Goal: Task Accomplishment & Management: Manage account settings

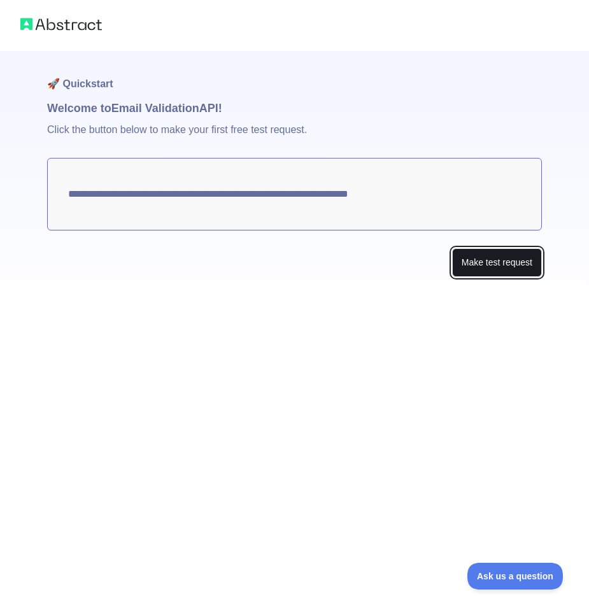
click at [483, 269] on button "Make test request" at bounding box center [497, 262] width 90 height 29
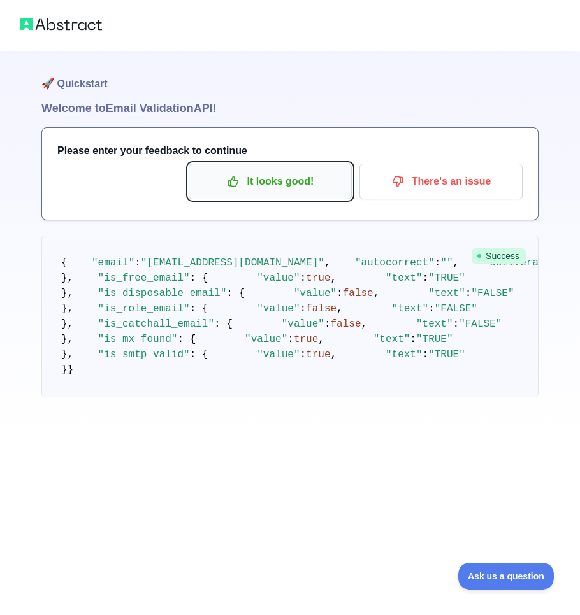
click at [260, 190] on p "It looks good!" at bounding box center [270, 182] width 144 height 22
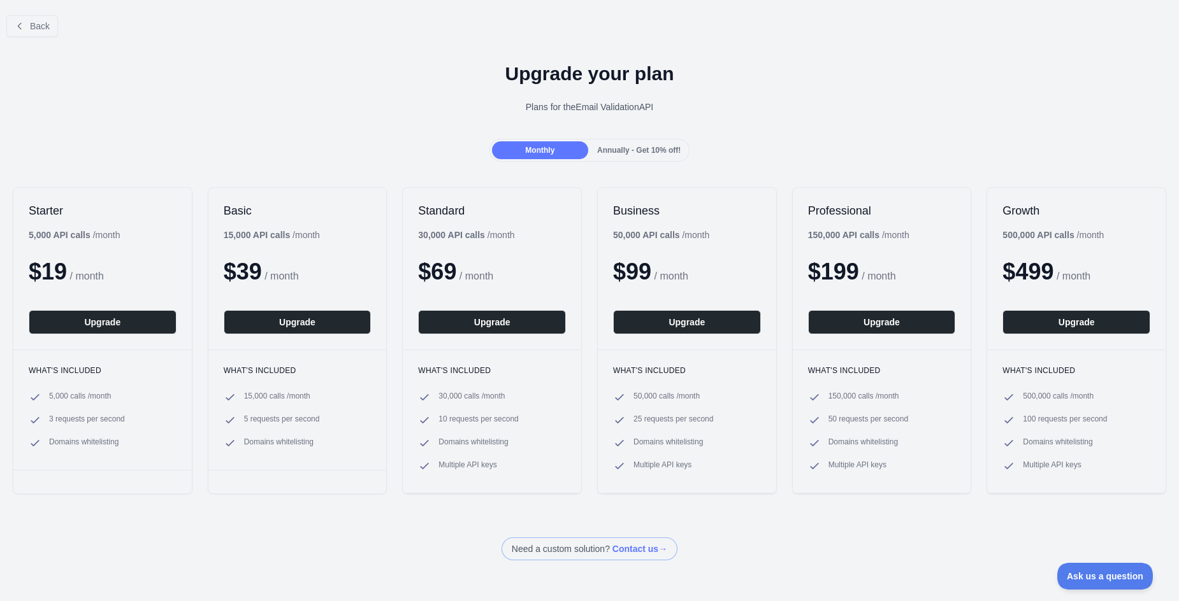
click at [589, 148] on span "Annually - Get 10% off!" at bounding box center [638, 150] width 83 height 9
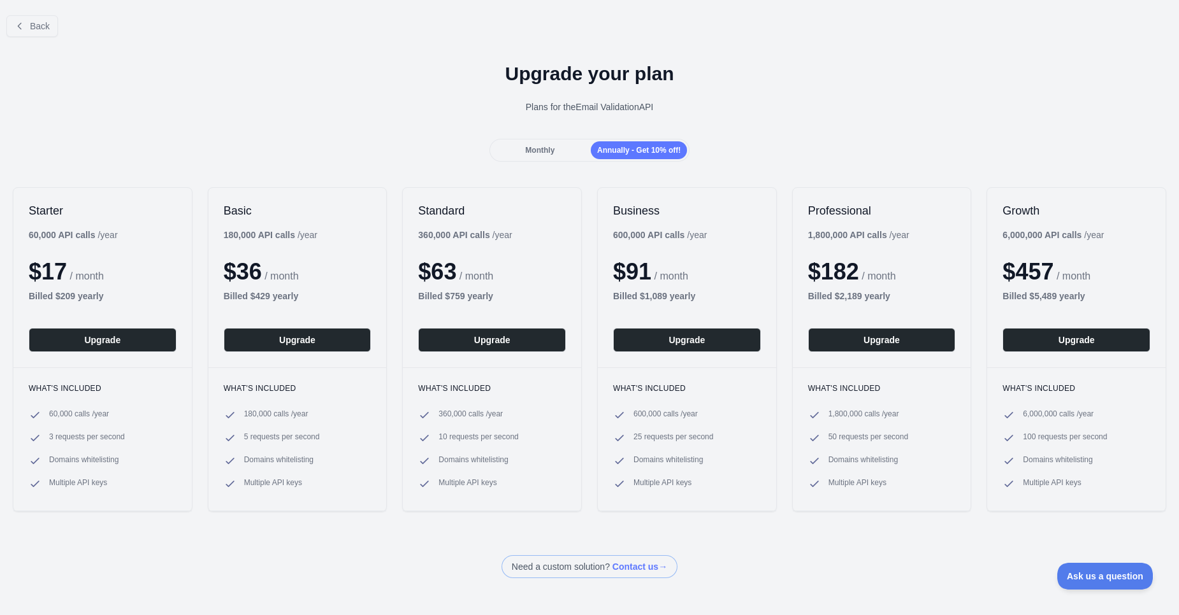
click at [561, 152] on div "Monthly" at bounding box center [540, 150] width 96 height 18
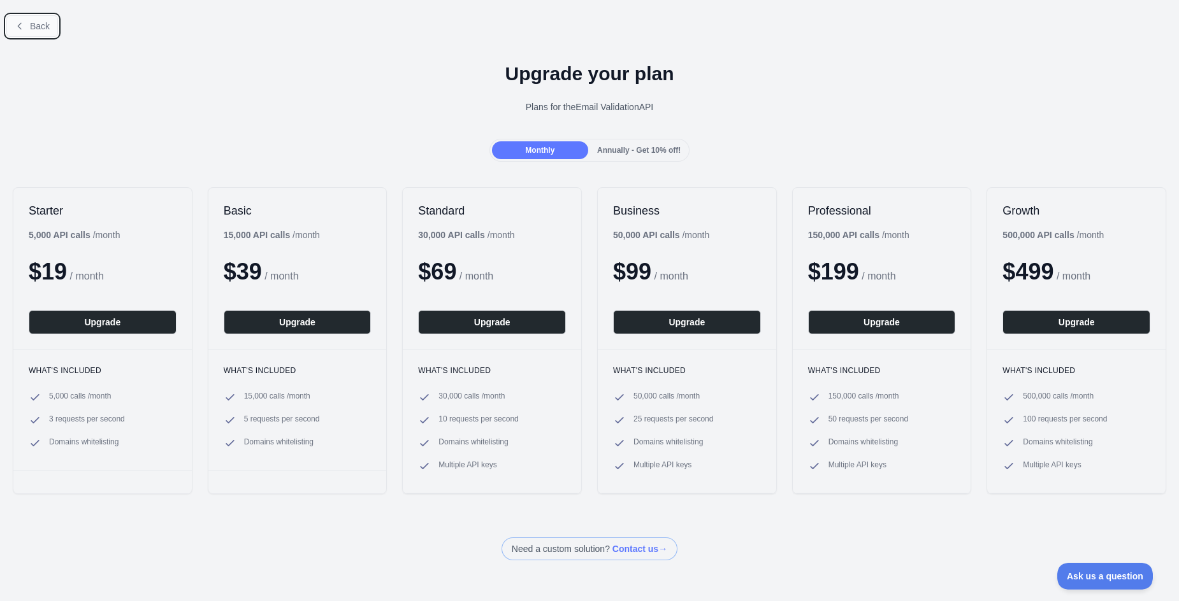
click at [41, 27] on span "Back" at bounding box center [40, 26] width 20 height 10
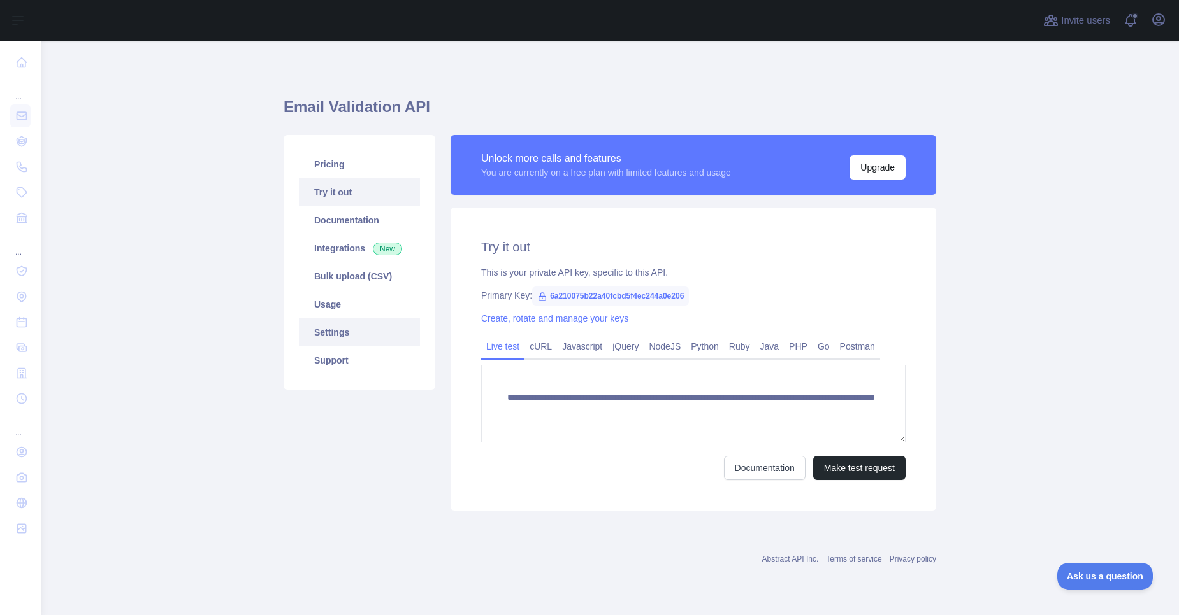
click at [338, 341] on link "Settings" at bounding box center [359, 333] width 121 height 28
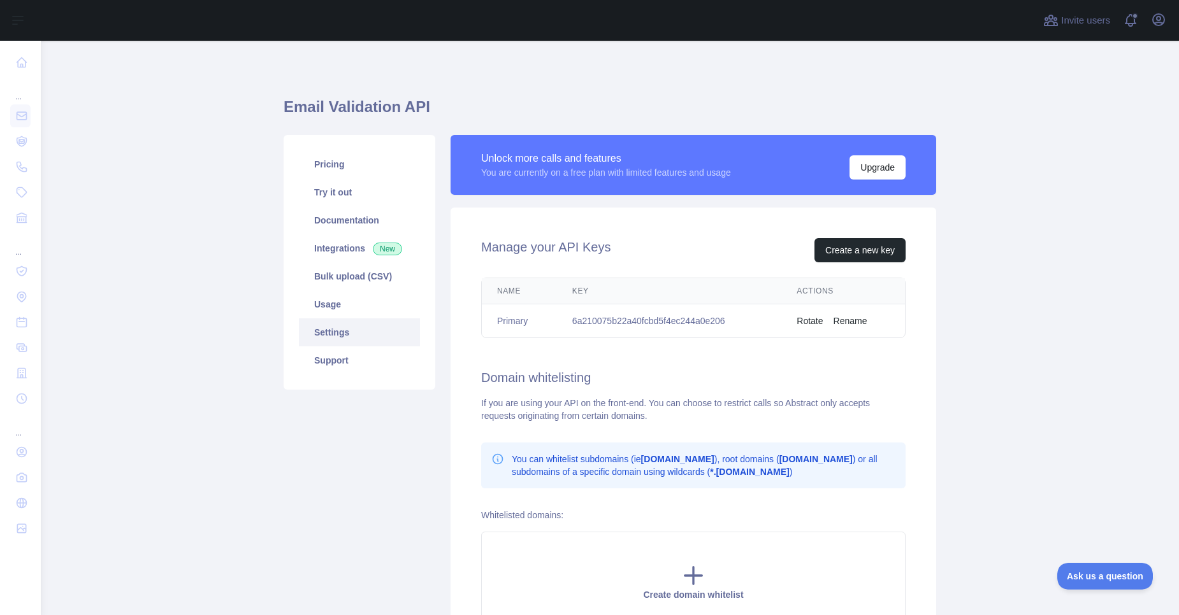
click at [491, 336] on td "Primary" at bounding box center [519, 322] width 75 height 34
drag, startPoint x: 491, startPoint y: 336, endPoint x: 520, endPoint y: 338, distance: 30.0
click at [520, 338] on div "Name Key Actions Primary 6a210075b22a40fcbd5f4ec244a0e206 Rotate Rename" at bounding box center [693, 308] width 465 height 71
click at [543, 346] on div "Manage your API Keys Create a new key Name Key Actions Primary 6a210075b22a40fc…" at bounding box center [692, 436] width 485 height 456
drag, startPoint x: 725, startPoint y: 322, endPoint x: 566, endPoint y: 324, distance: 158.6
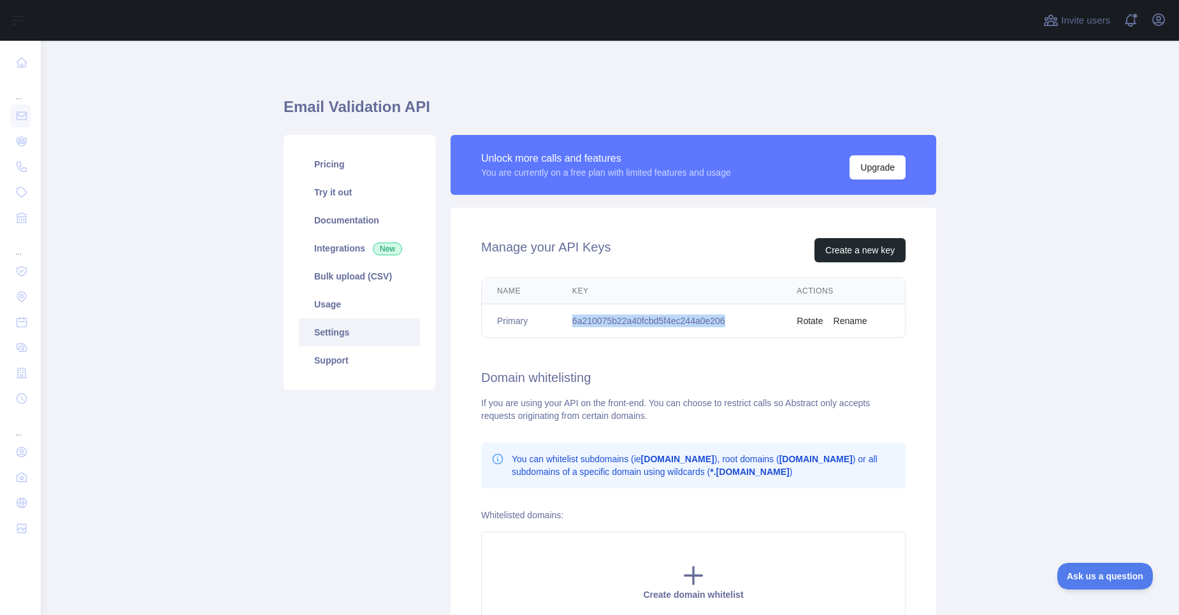
click at [566, 324] on td "6a210075b22a40fcbd5f4ec244a0e206" at bounding box center [669, 322] width 224 height 34
copy td "6a210075b22a40fcbd5f4ec244a0e206"
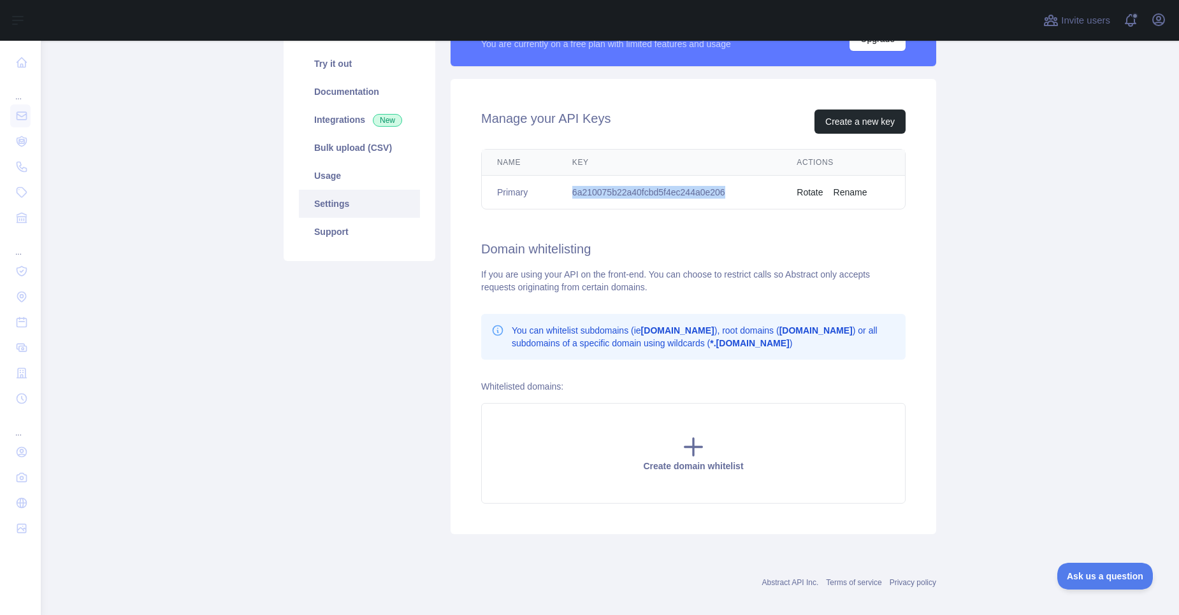
scroll to position [142, 0]
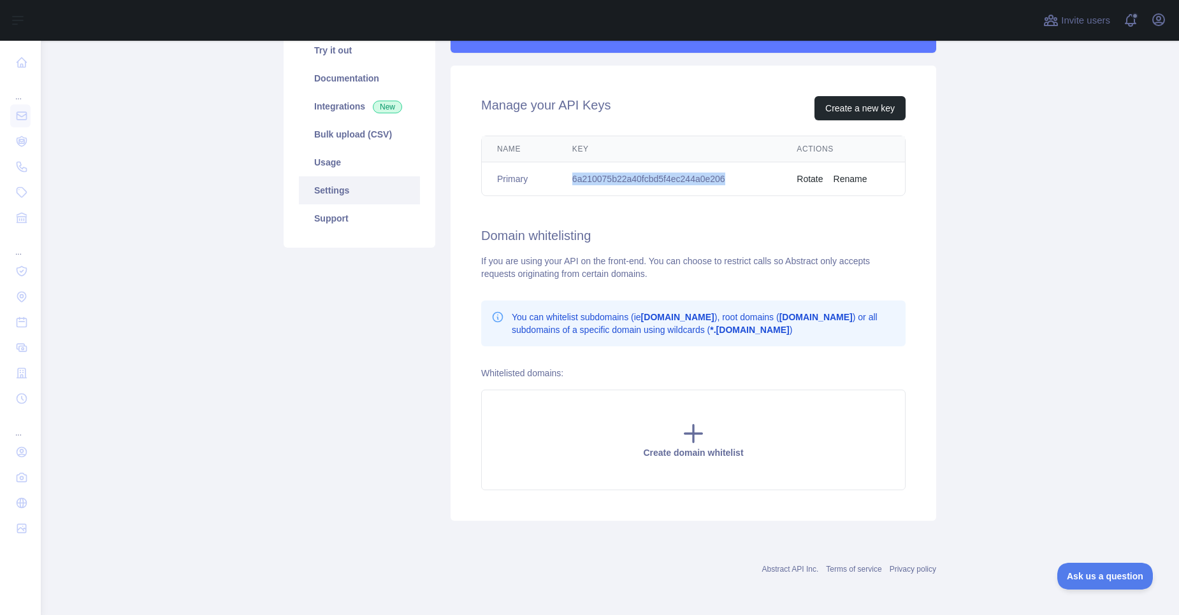
copy td "6a210075b22a40fcbd5f4ec244a0e206"
click at [339, 162] on link "Usage" at bounding box center [359, 162] width 121 height 28
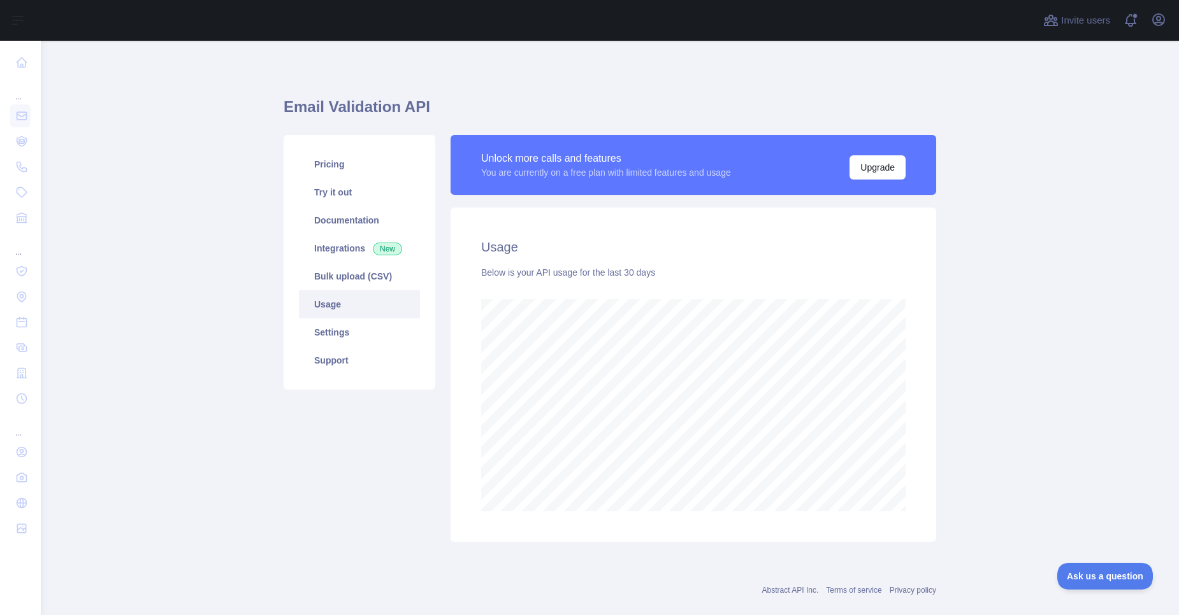
scroll to position [575, 1128]
click at [369, 456] on div "Pricing Try it out Documentation Integrations New Bulk upload (CSV) Usage Setti…" at bounding box center [359, 338] width 167 height 407
